Goal: Register for event/course

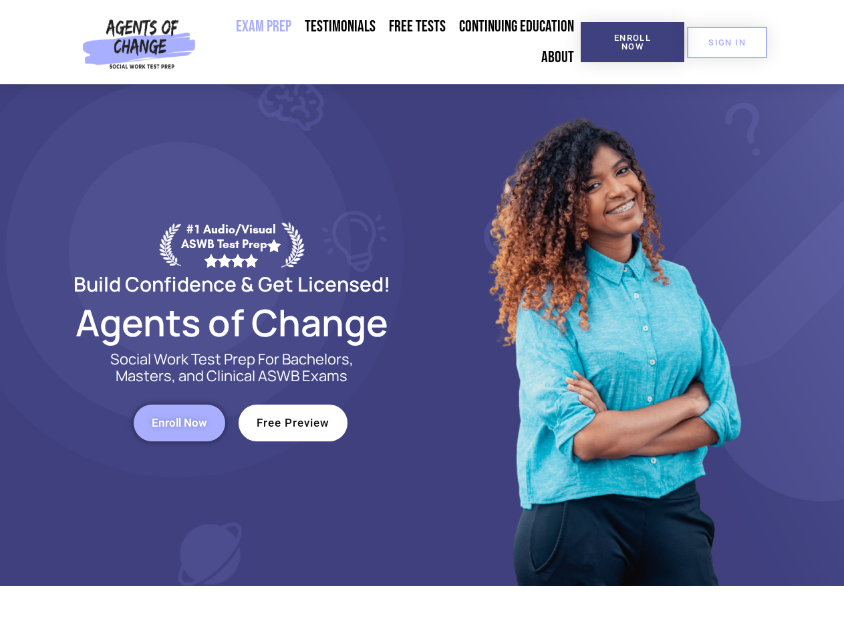
click at [423, 321] on div at bounding box center [613, 334] width 381 height 501
click at [632, 42] on span "Enroll Now" at bounding box center [632, 41] width 61 height 17
click at [727, 42] on span "SIGN IN" at bounding box center [727, 42] width 37 height 9
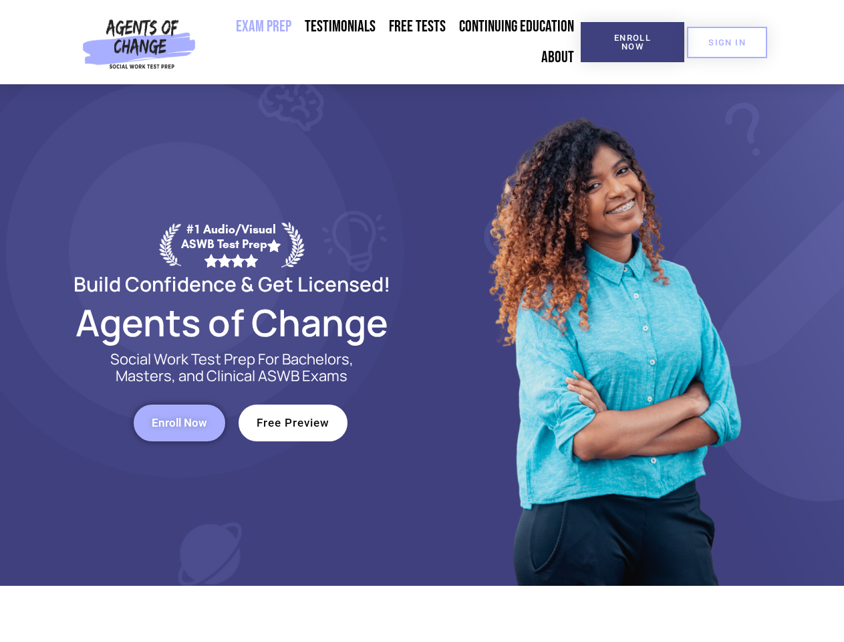
click at [179, 423] on span "Enroll Now" at bounding box center [179, 422] width 55 height 11
click at [293, 423] on span "Free Preview" at bounding box center [293, 422] width 73 height 11
